Goal: Transaction & Acquisition: Subscribe to service/newsletter

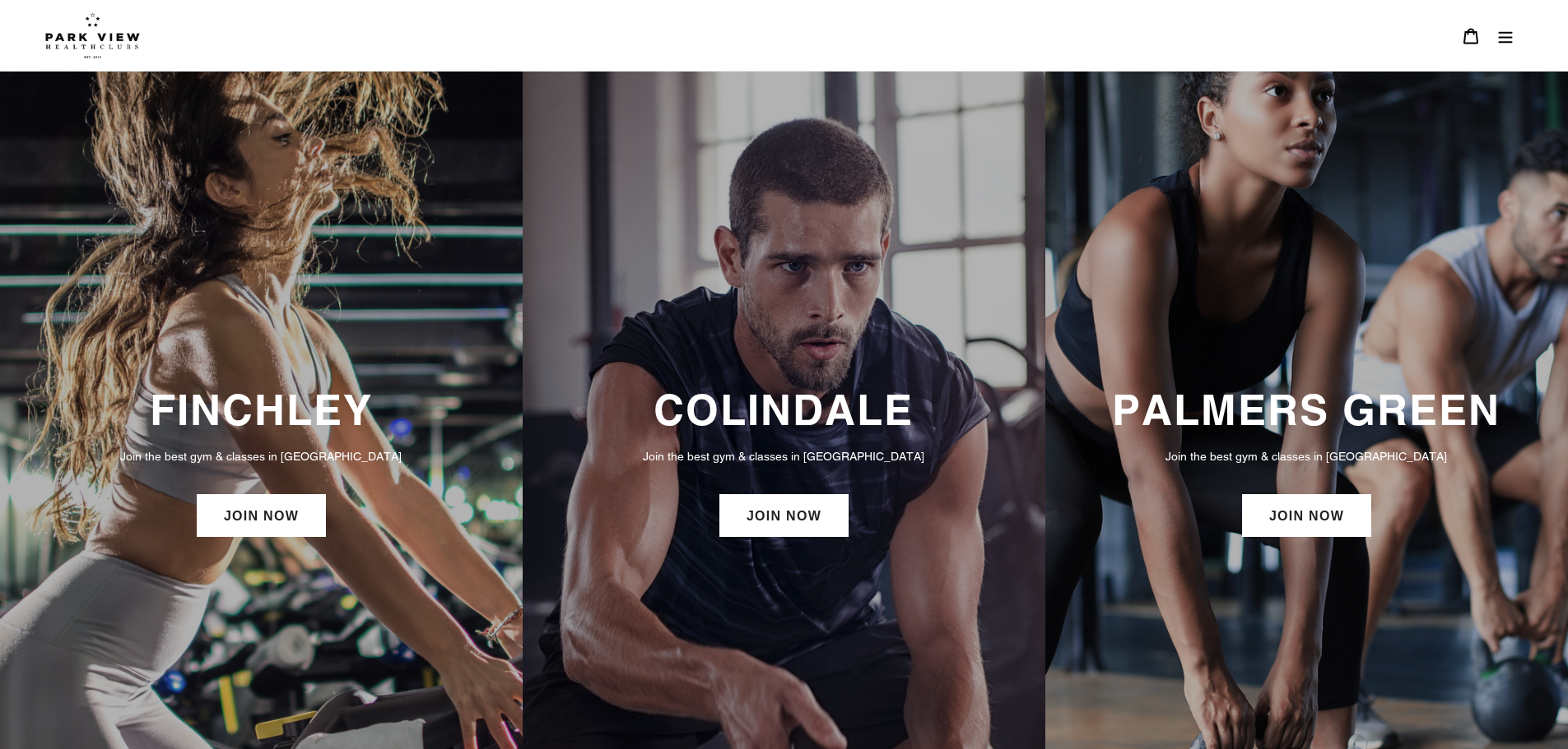
click at [365, 239] on div "FINCHLEY Join the best gym & classes in London JOIN NOW" at bounding box center [261, 464] width 523 height 784
click at [244, 409] on h3 "FINCHLEY" at bounding box center [261, 410] width 490 height 50
click at [250, 502] on link "JOIN NOW" at bounding box center [260, 515] width 129 height 43
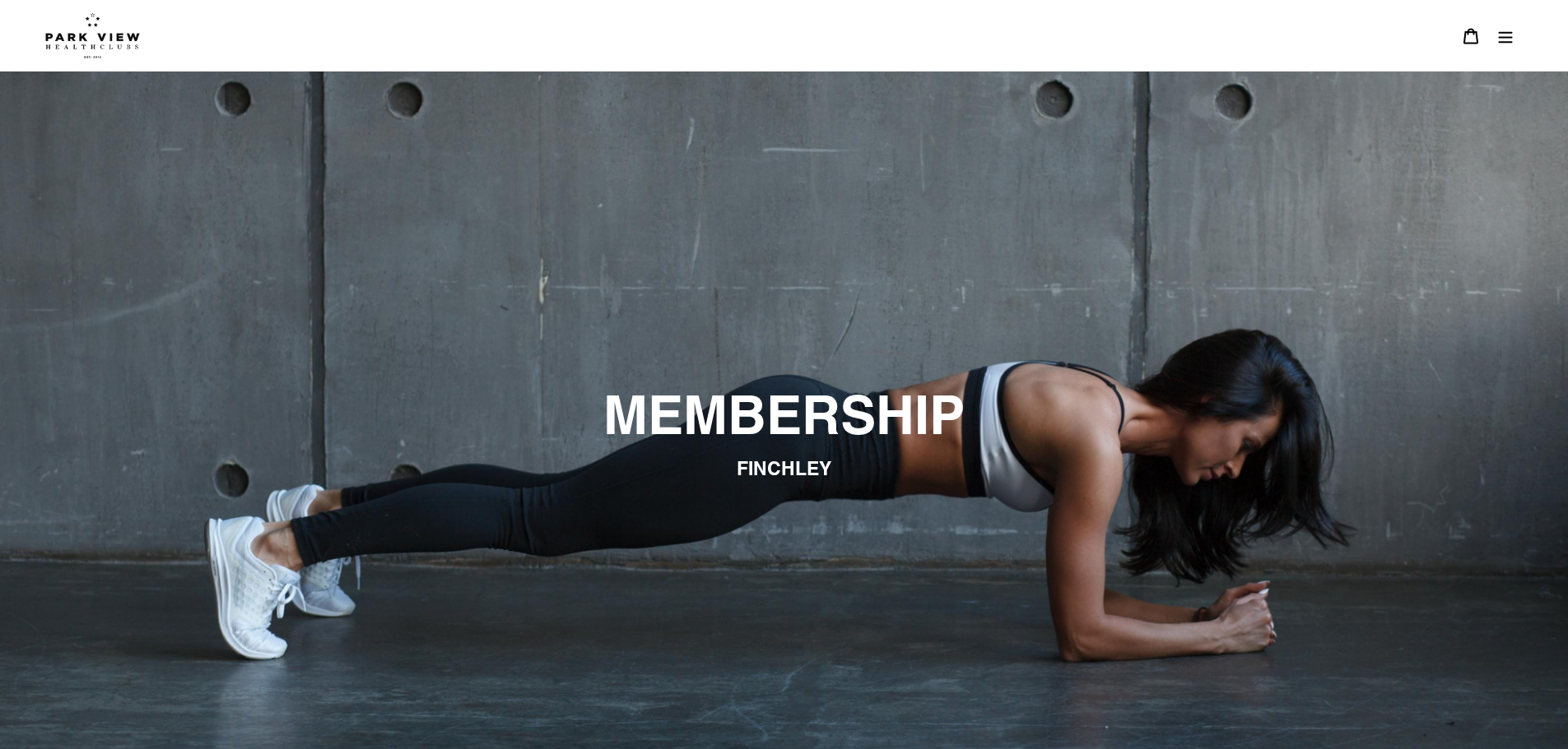
click at [93, 28] on img at bounding box center [92, 36] width 94 height 46
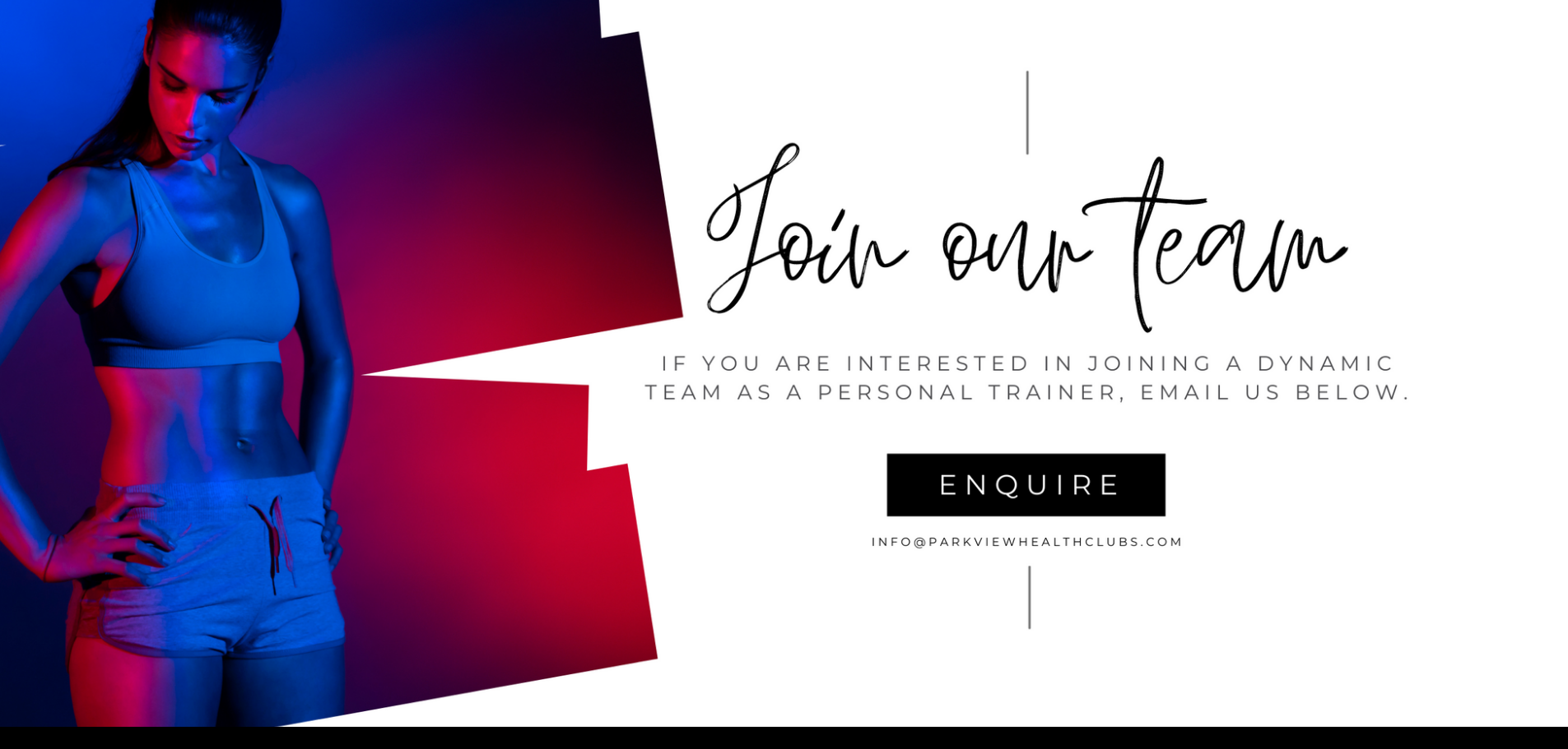
scroll to position [3802, 0]
